Goal: Contribute content

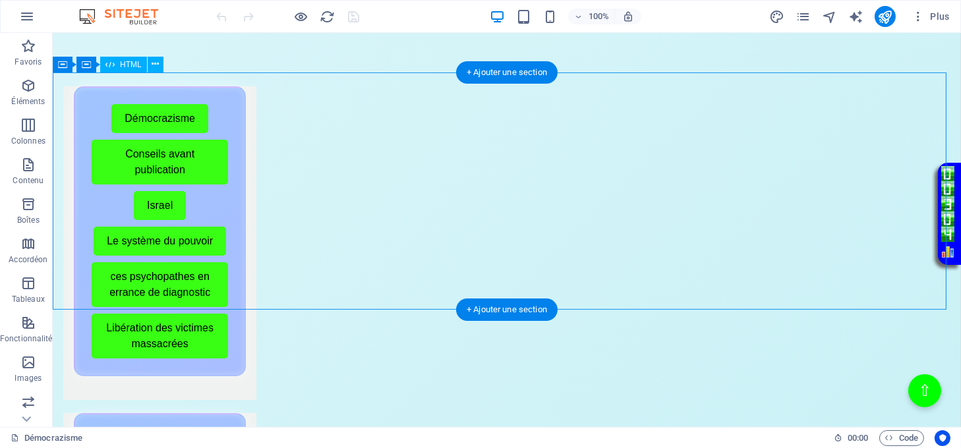
scroll to position [615, 0]
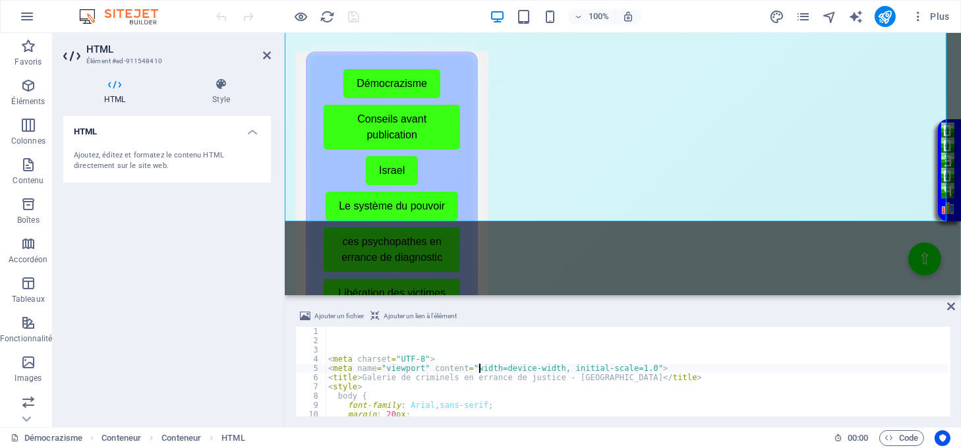
type textarea "<meta name="viewport" content="width=device-width, initial-scale=1.0">"
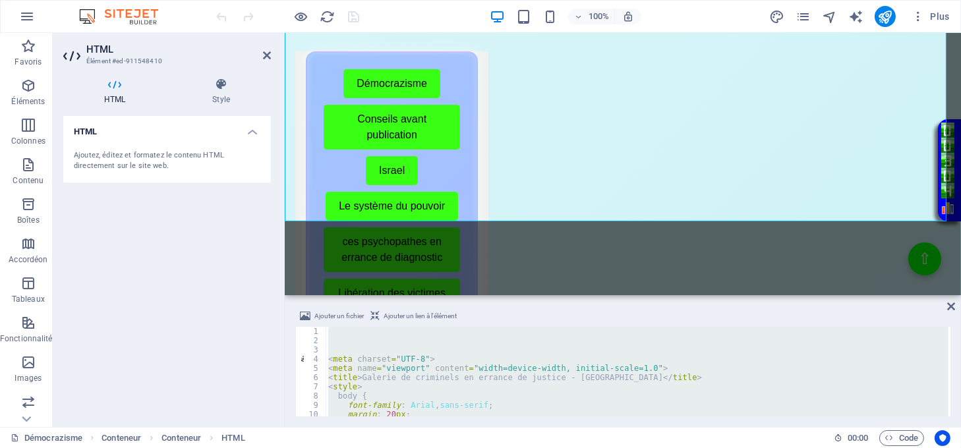
paste textarea
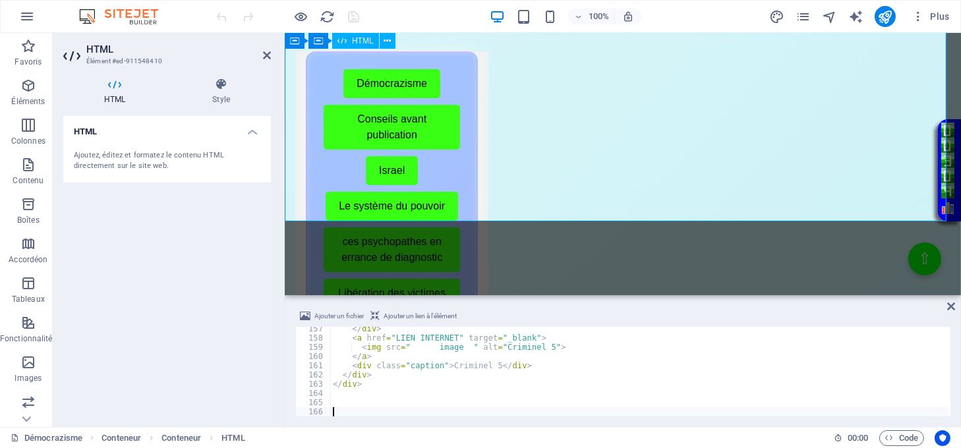
scroll to position [1441, 0]
type textarea "</a>"
paste textarea
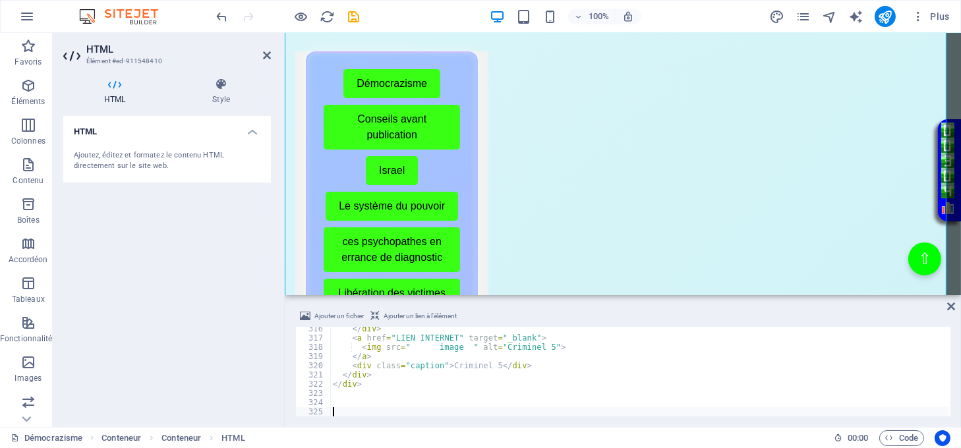
type textarea "<div class="caption">Criminel 5</div>"
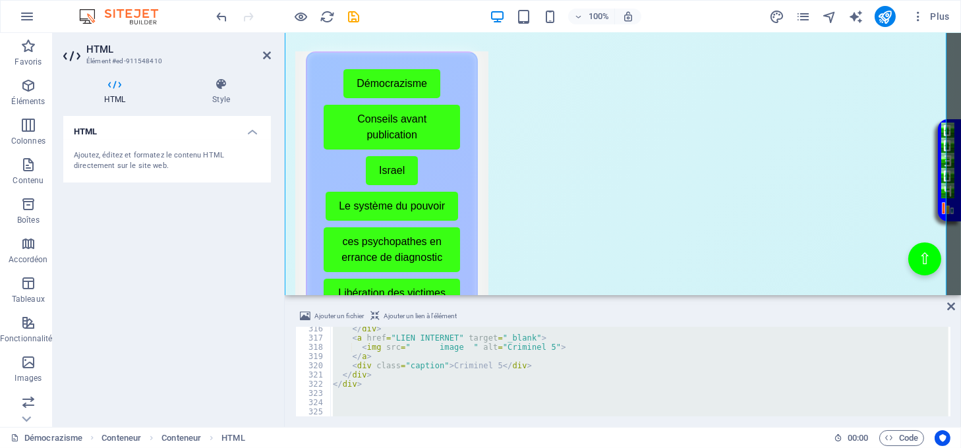
paste textarea
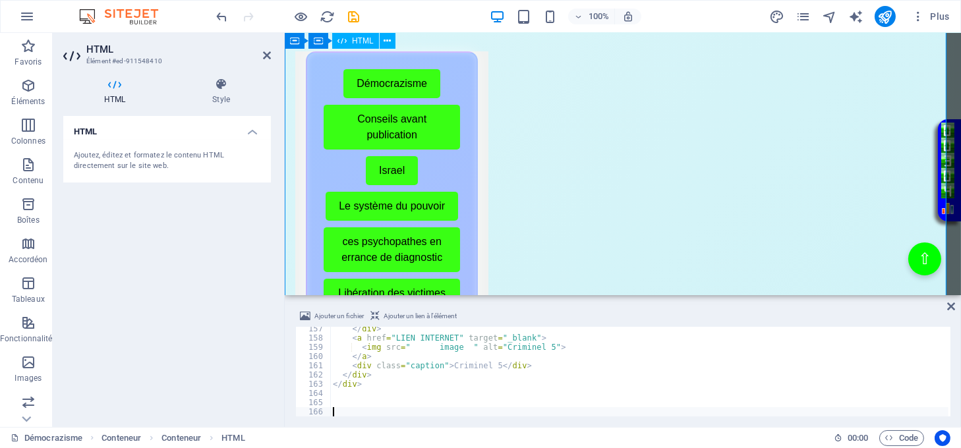
scroll to position [1441, 0]
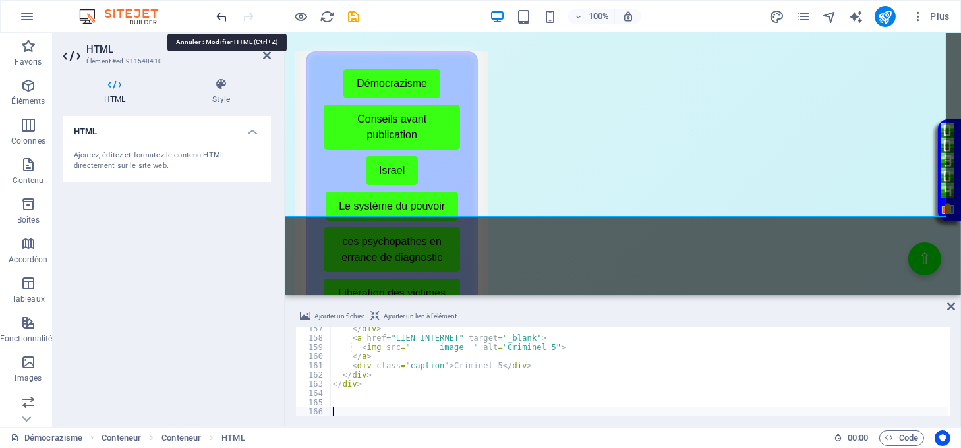
click at [215, 14] on icon "undo" at bounding box center [222, 16] width 15 height 15
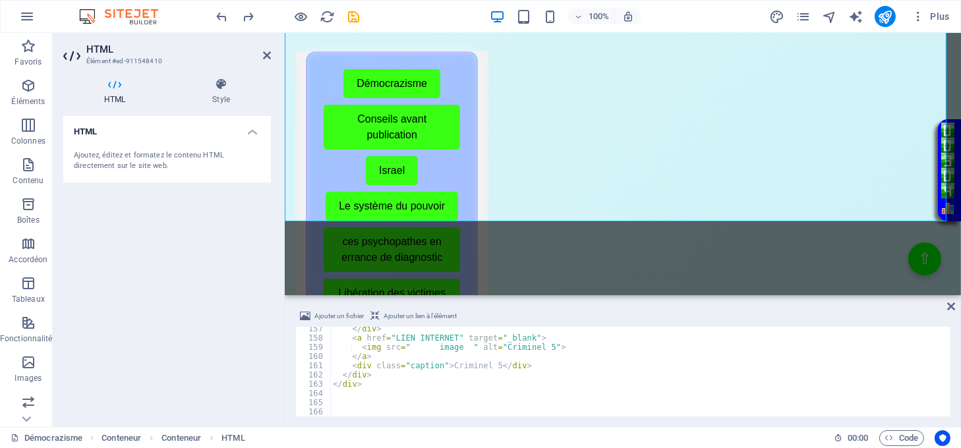
type textarea "<div class="caption">Criminel 5</div>"
